Goal: Transaction & Acquisition: Purchase product/service

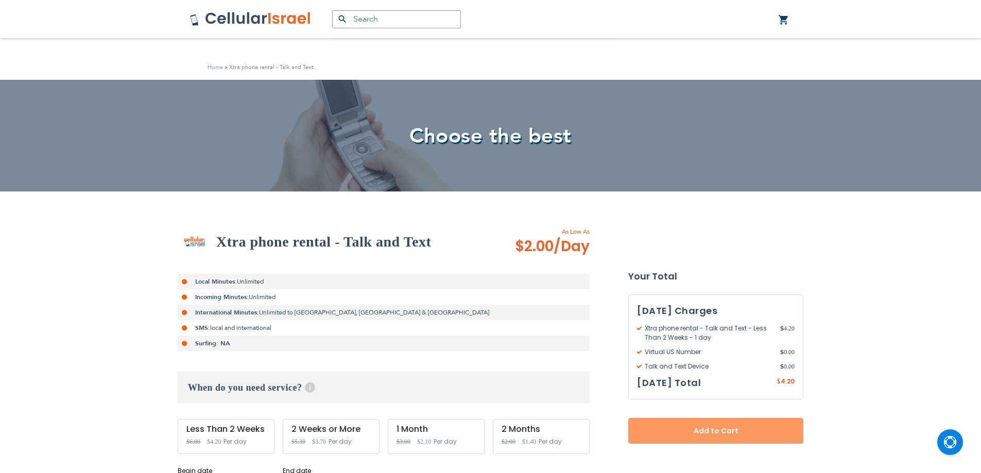
scroll to position [257, 0]
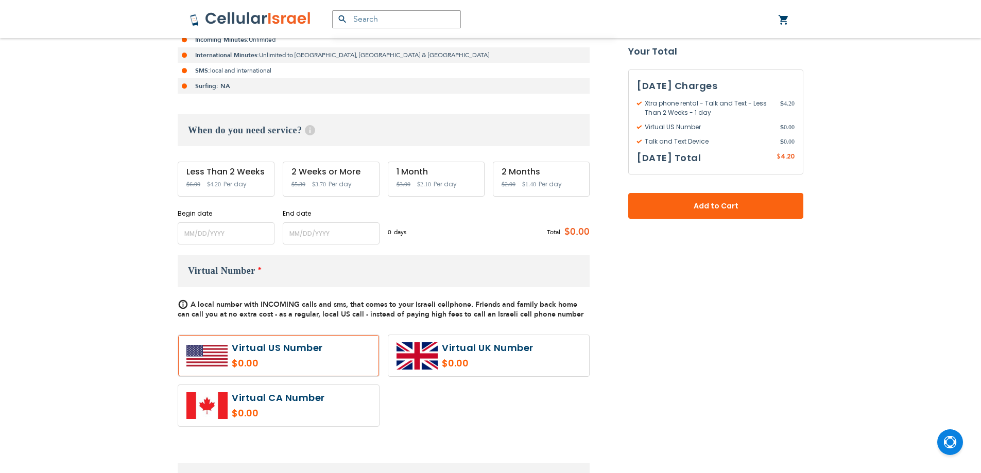
click at [230, 246] on div "Xtra phone rental - Talk and Text As Low As $2.00 /Day Local Minutes: Unlimited…" at bounding box center [384, 465] width 412 height 994
click at [253, 242] on input "name" at bounding box center [226, 233] width 97 height 22
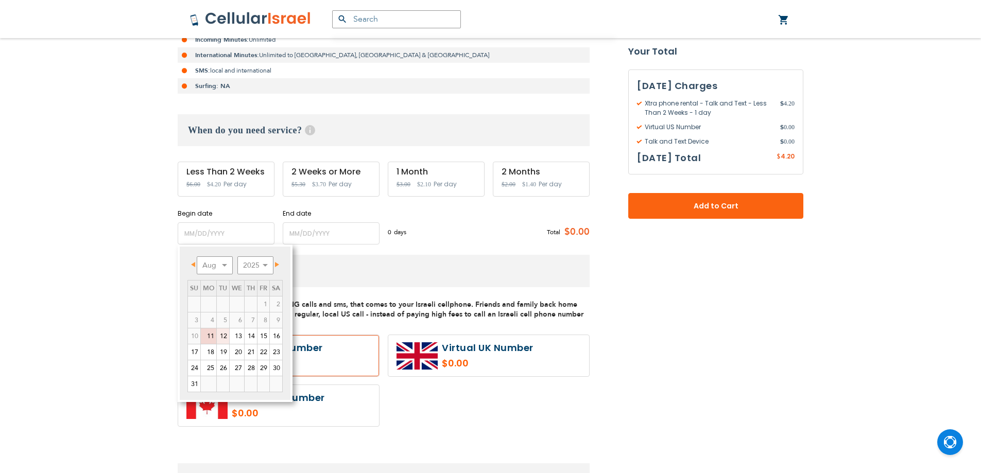
click at [220, 334] on link "12" at bounding box center [223, 336] width 12 height 15
type input "[DATE]"
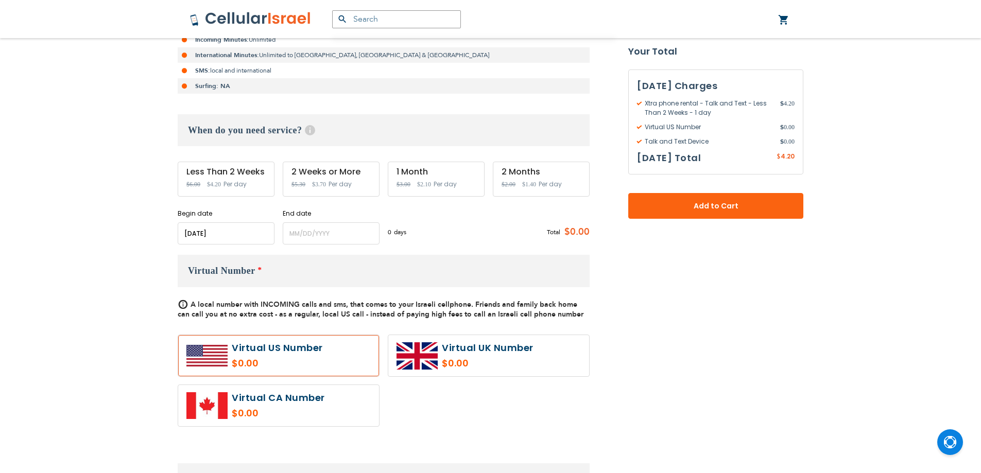
click at [284, 246] on div "Xtra phone rental - Talk and Text As Low As $2.00 /Day Local Minutes: Unlimited…" at bounding box center [384, 465] width 412 height 994
click at [289, 243] on input "name" at bounding box center [331, 233] width 97 height 22
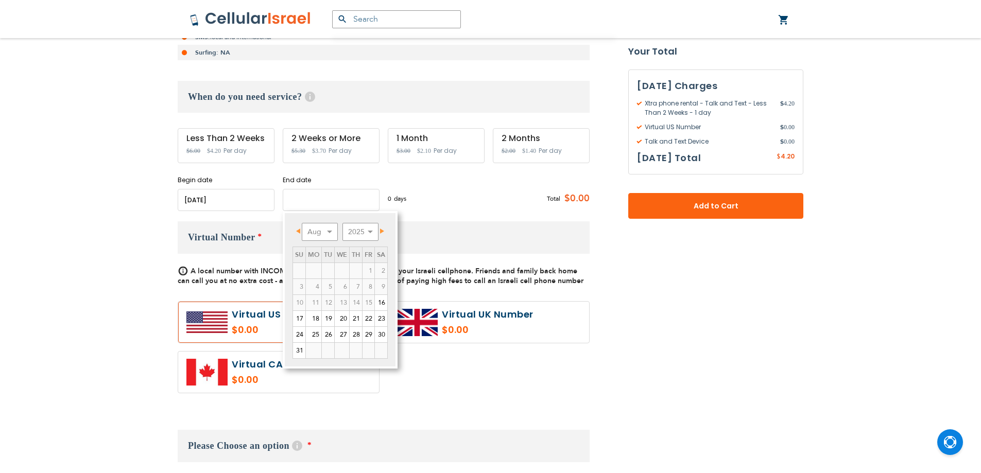
scroll to position [309, 0]
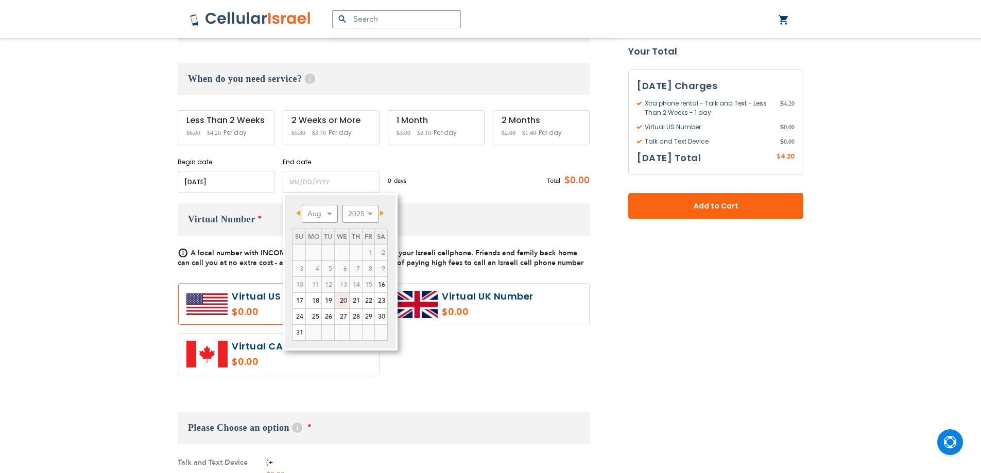
click at [343, 306] on link "20" at bounding box center [342, 300] width 14 height 15
type input "[DATE]"
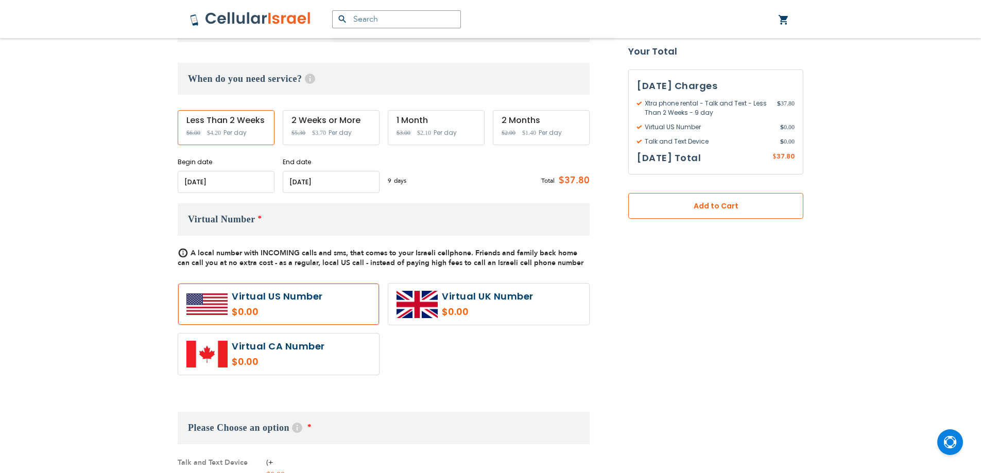
click at [682, 213] on button "Add to Cart" at bounding box center [715, 206] width 175 height 26
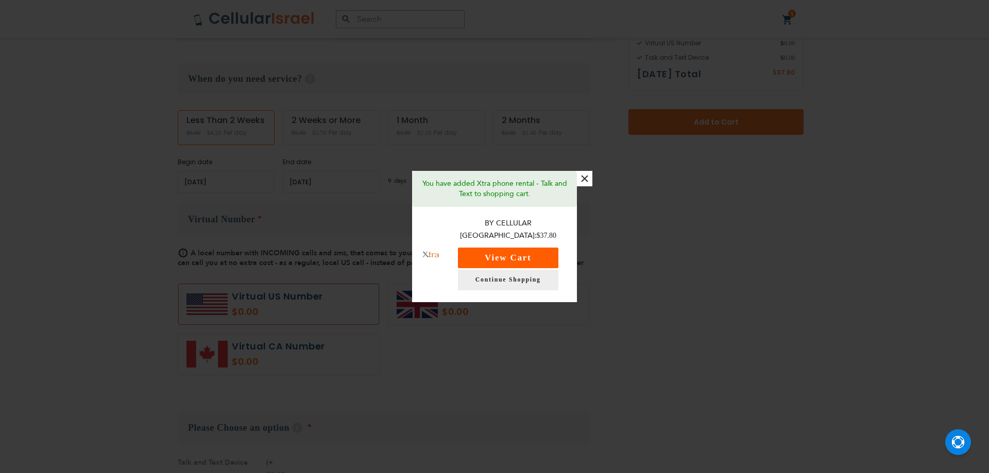
click at [535, 252] on button "View Cart" at bounding box center [508, 258] width 100 height 21
